Goal: Use online tool/utility

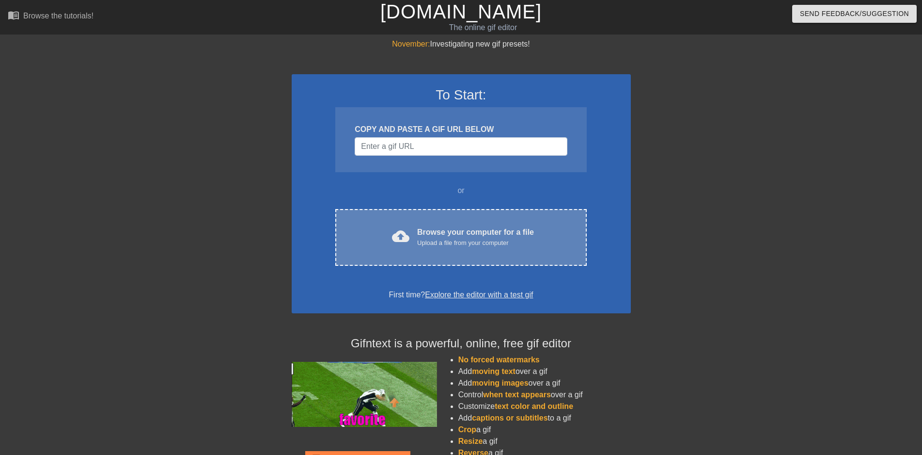
click at [403, 231] on span "cloud_upload" at bounding box center [400, 235] width 17 height 17
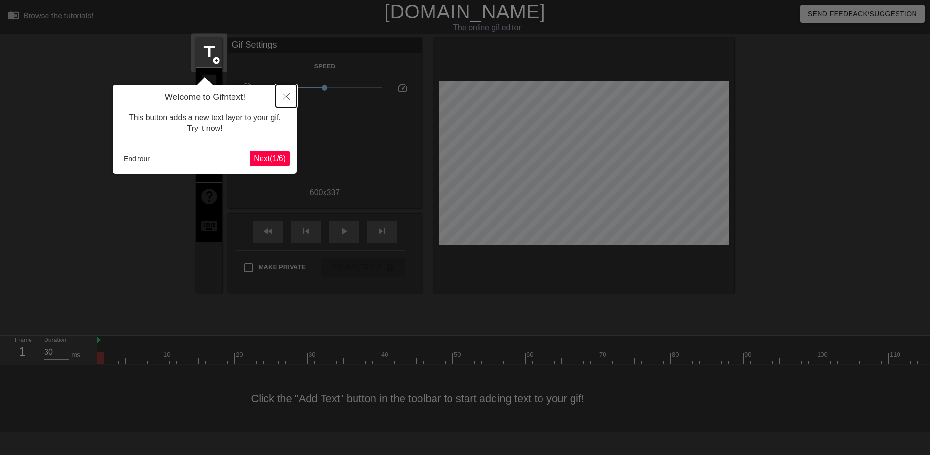
click at [288, 97] on icon "Close" at bounding box center [286, 96] width 7 height 7
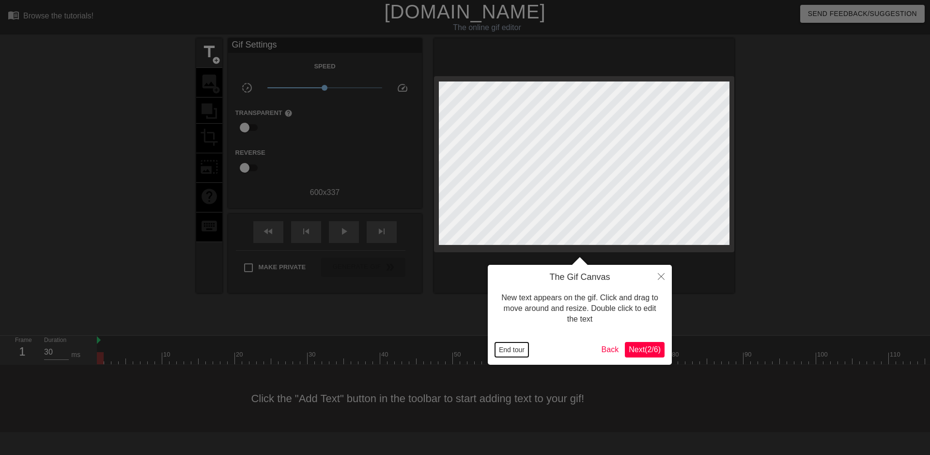
click at [512, 351] on button "End tour" at bounding box center [511, 349] width 33 height 15
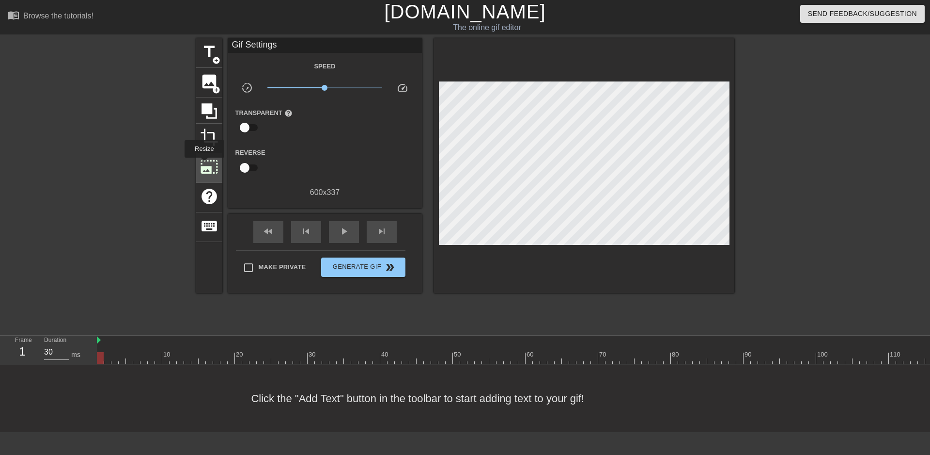
click at [204, 164] on span "photo_size_select_large" at bounding box center [209, 166] width 18 height 18
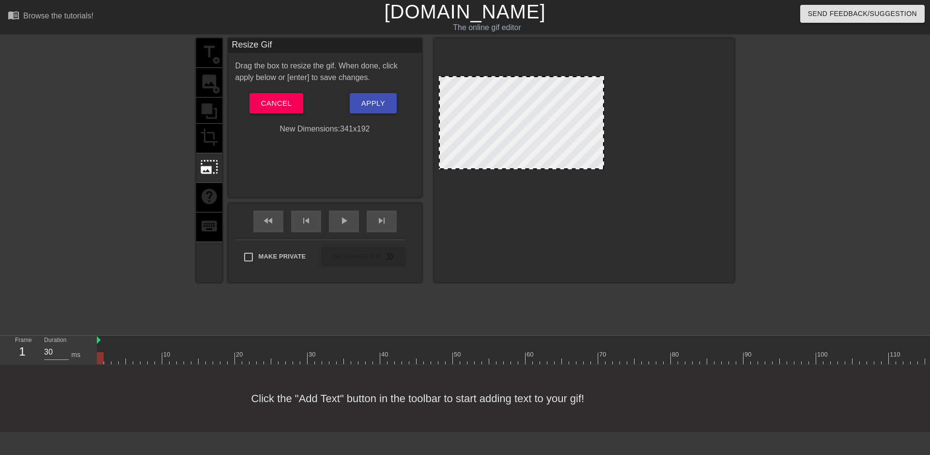
drag, startPoint x: 728, startPoint y: 92, endPoint x: 603, endPoint y: 107, distance: 126.4
click at [603, 107] on div at bounding box center [521, 122] width 165 height 93
click at [275, 100] on span "Cancel" at bounding box center [276, 103] width 31 height 13
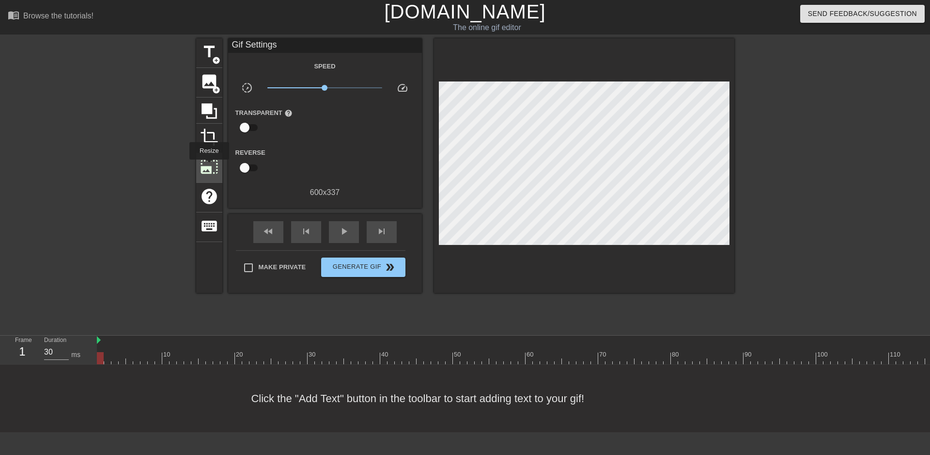
click at [208, 166] on span "photo_size_select_large" at bounding box center [209, 166] width 18 height 18
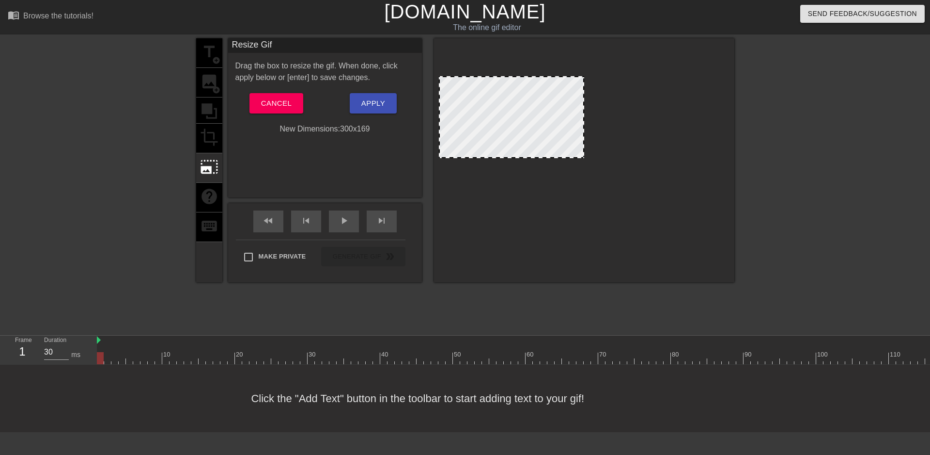
drag, startPoint x: 727, startPoint y: 154, endPoint x: 581, endPoint y: 150, distance: 145.4
click at [581, 150] on div at bounding box center [511, 117] width 145 height 82
click at [369, 107] on span "Apply" at bounding box center [373, 103] width 24 height 13
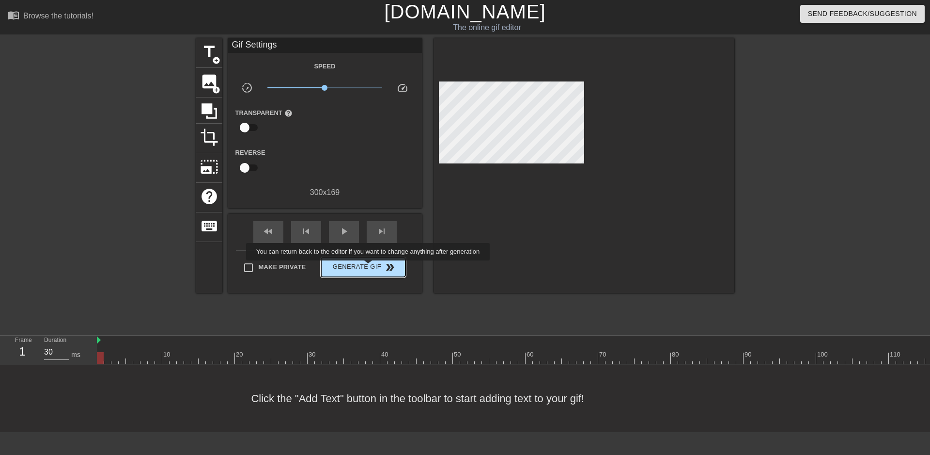
click at [369, 267] on span "Generate Gif double_arrow" at bounding box center [363, 267] width 76 height 12
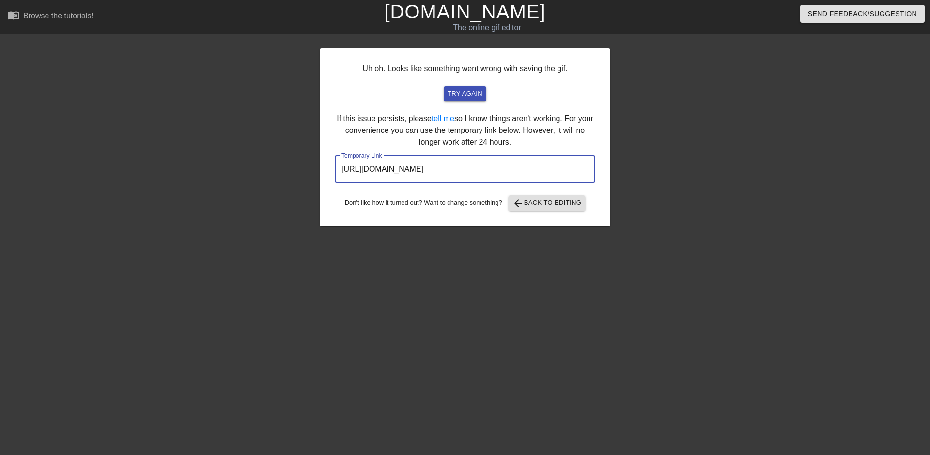
click at [405, 169] on input "[URL][DOMAIN_NAME]" at bounding box center [465, 169] width 261 height 27
click at [480, 94] on span "try again" at bounding box center [465, 93] width 35 height 11
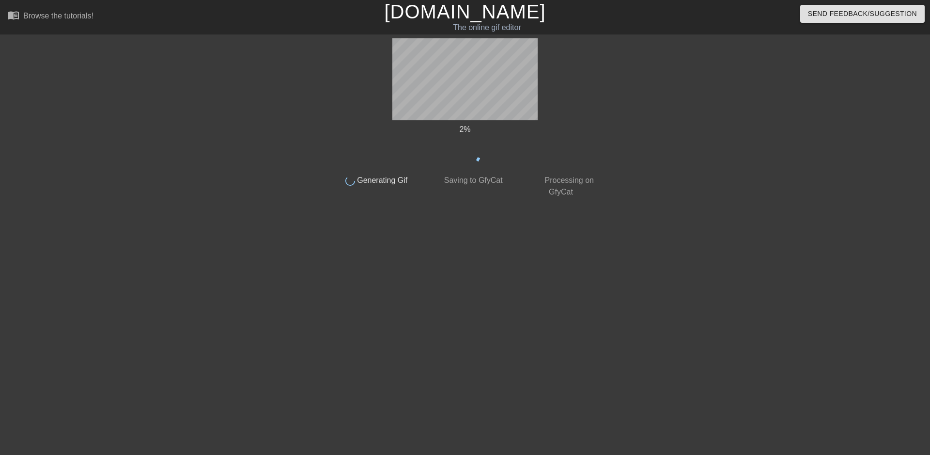
click at [250, 170] on div at bounding box center [244, 183] width 145 height 291
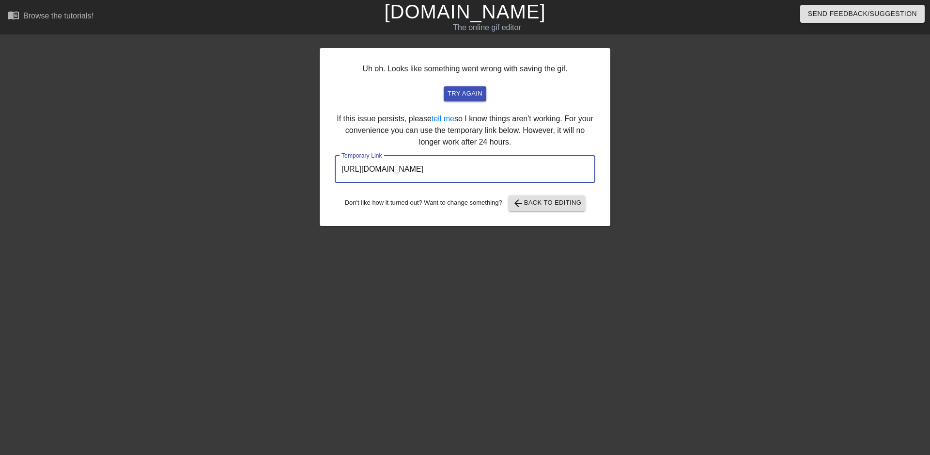
drag, startPoint x: 517, startPoint y: 175, endPoint x: 289, endPoint y: 170, distance: 228.3
click at [335, 170] on input "[URL][DOMAIN_NAME]" at bounding box center [465, 169] width 261 height 27
